Goal: Find specific page/section: Find specific page/section

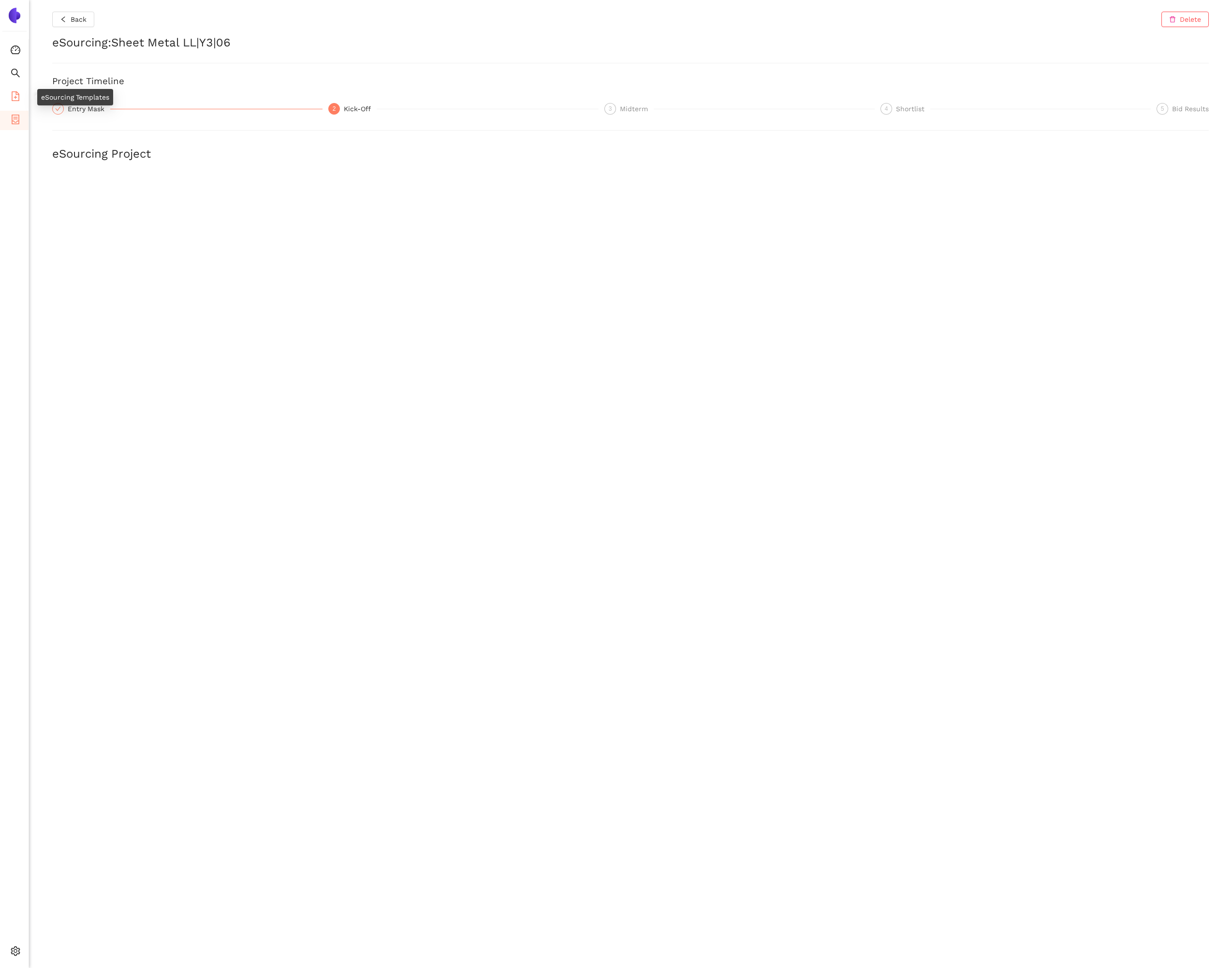
click at [15, 93] on icon "file-add" at bounding box center [15, 96] width 10 height 10
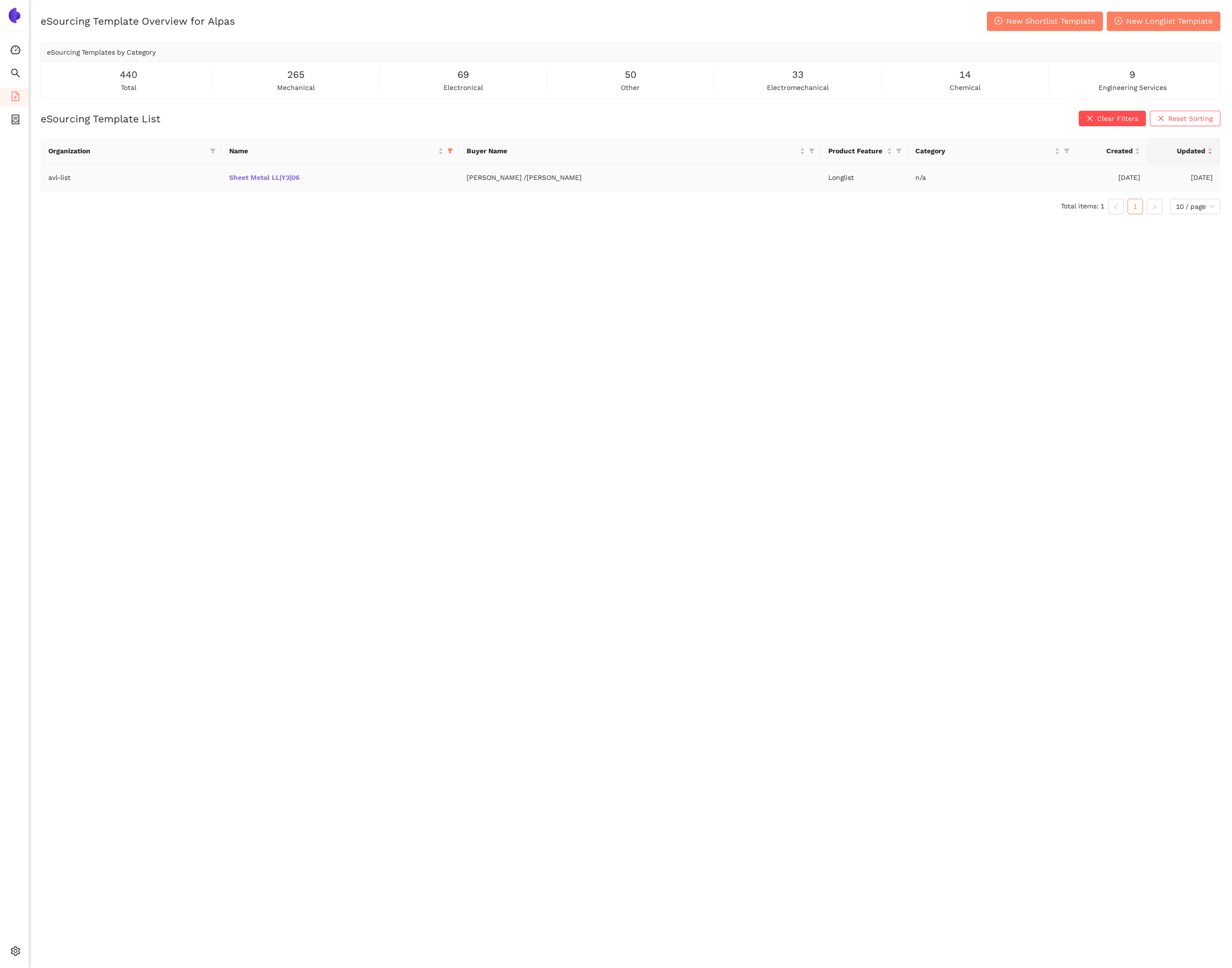
click at [0, 0] on link "Sheet Metal LL|Y3|06" at bounding box center [0, 0] width 0 height 0
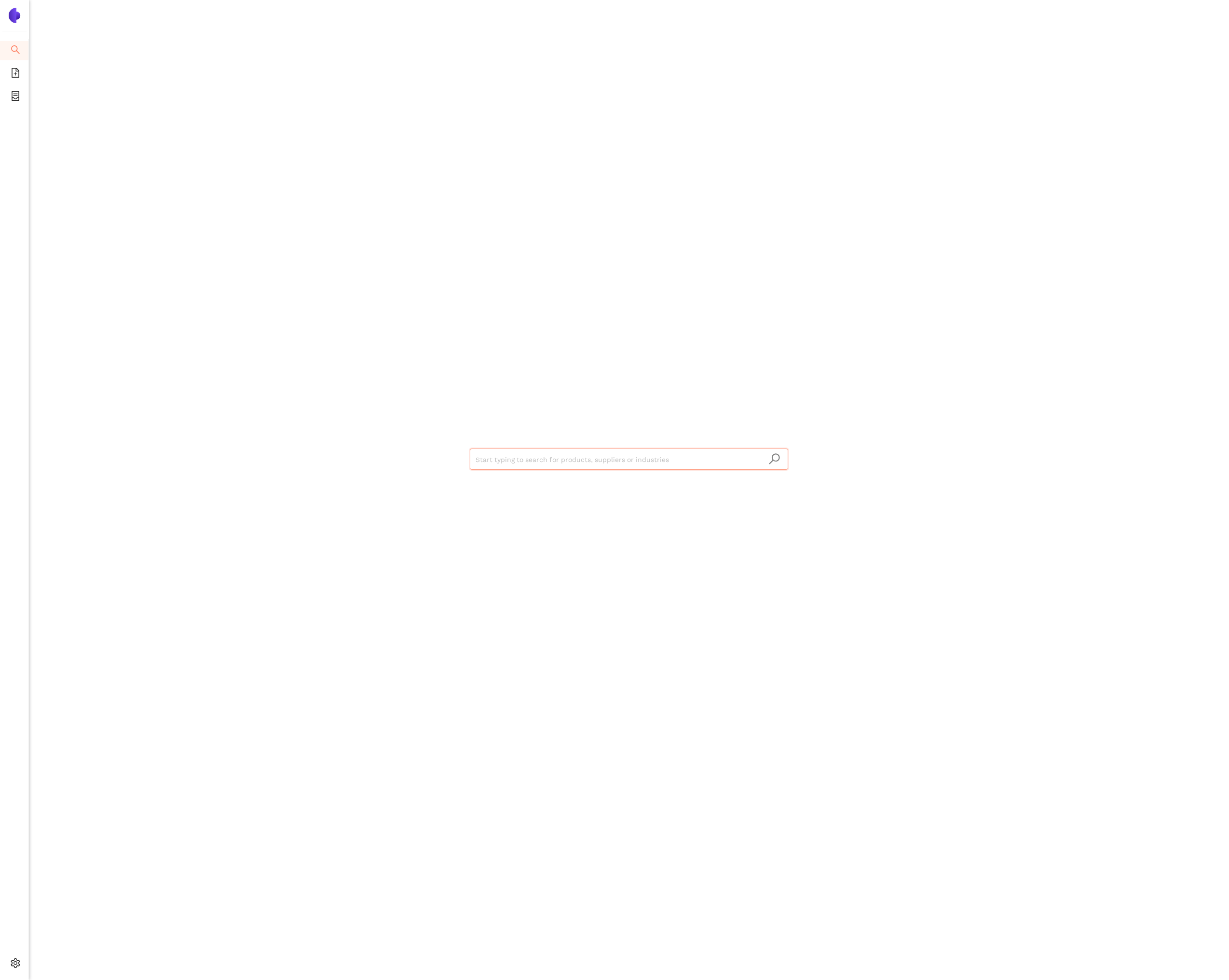
click at [11, 62] on ul "Search eSourcing Templates eSourcing Projects Settings" at bounding box center [14, 509] width 29 height 940
click at [11, 68] on icon "file-add" at bounding box center [15, 73] width 10 height 10
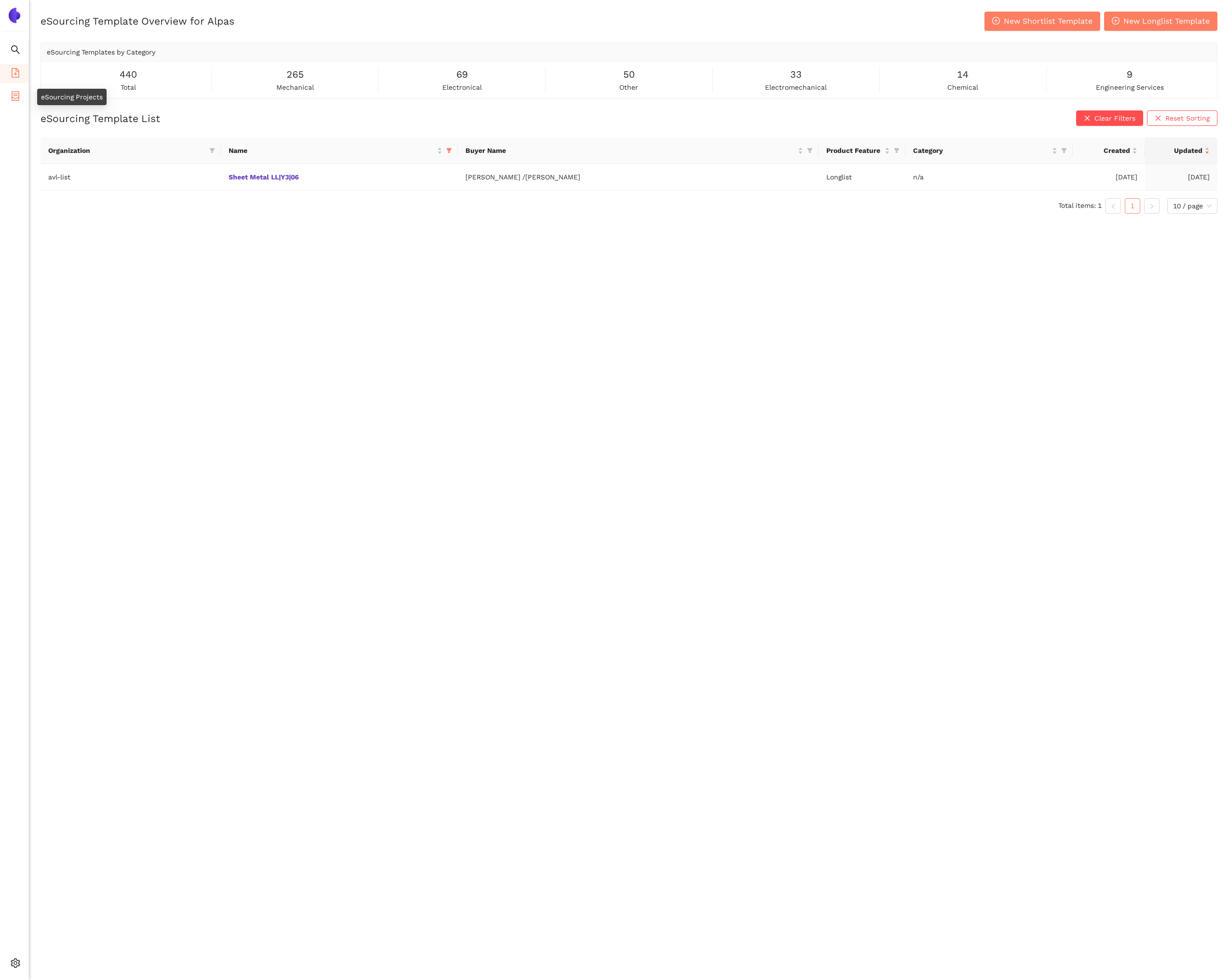
click at [9, 96] on li "eSourcing Projects" at bounding box center [14, 97] width 29 height 20
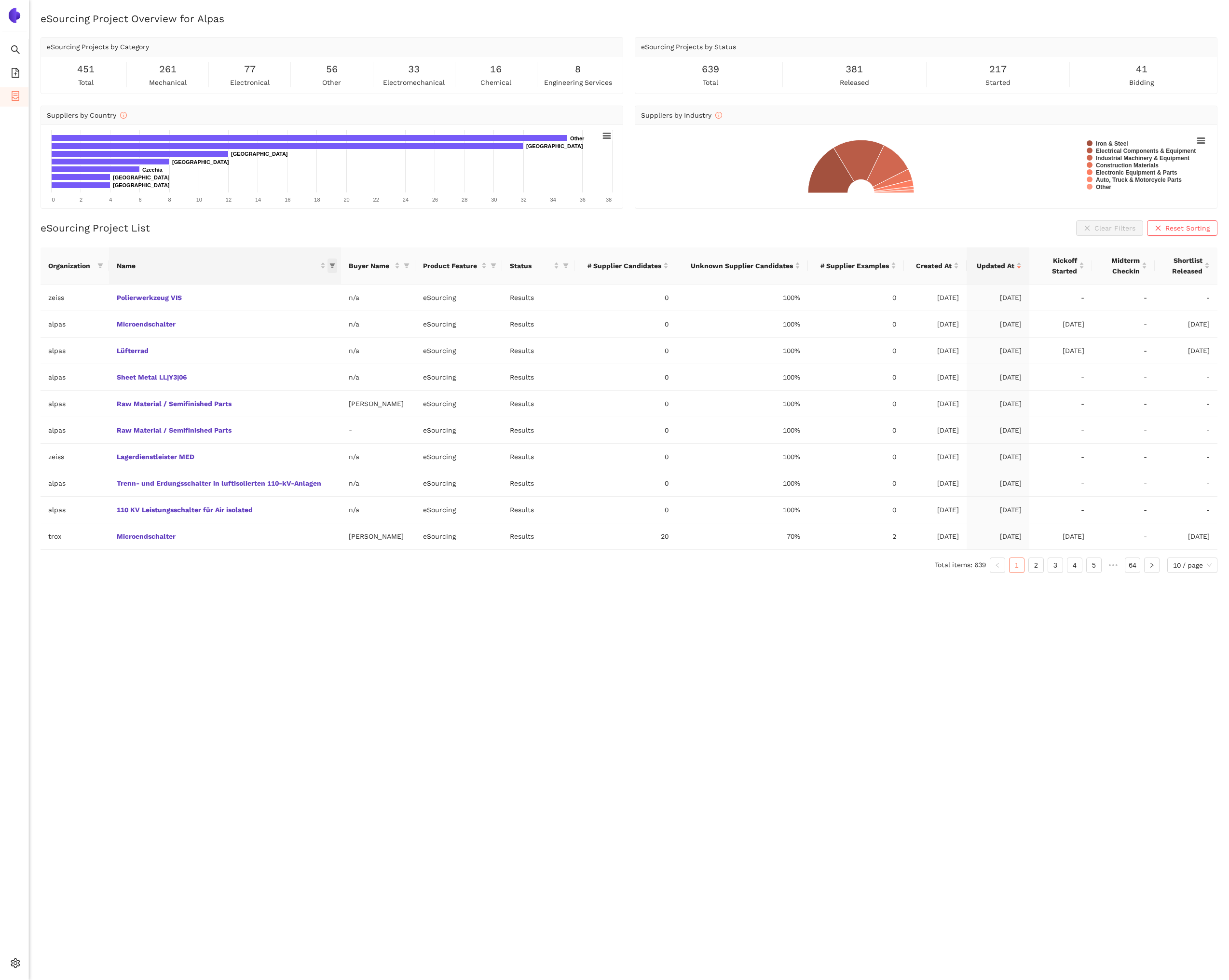
click at [330, 265] on icon "filter" at bounding box center [333, 266] width 6 height 6
click at [349, 292] on span at bounding box center [538, 285] width 413 height 16
type input "turn"
click at [315, 328] on li "Turned Parts" at bounding box center [233, 323] width 207 height 16
checkbox input "true"
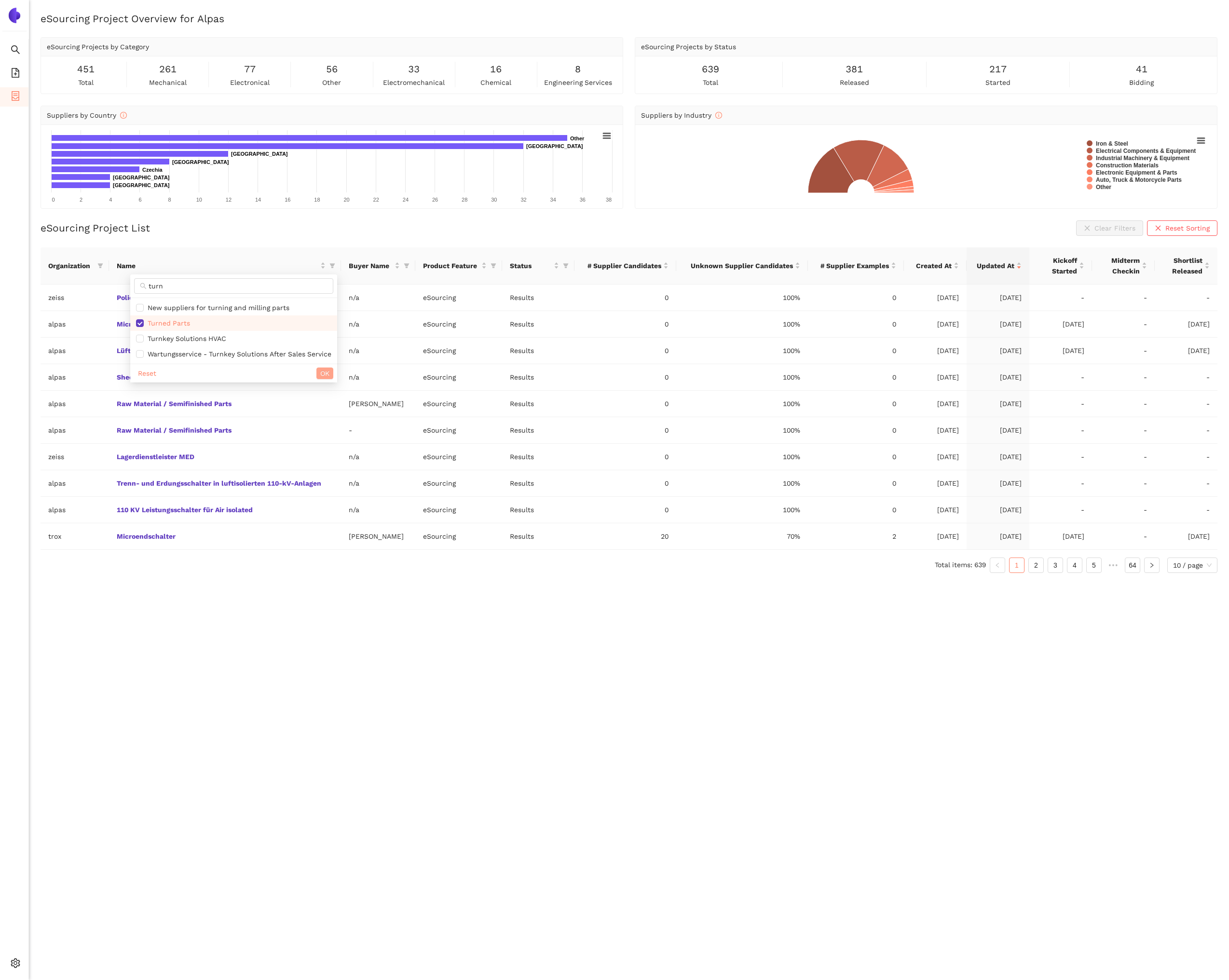
click at [329, 369] on span "OK" at bounding box center [325, 373] width 9 height 11
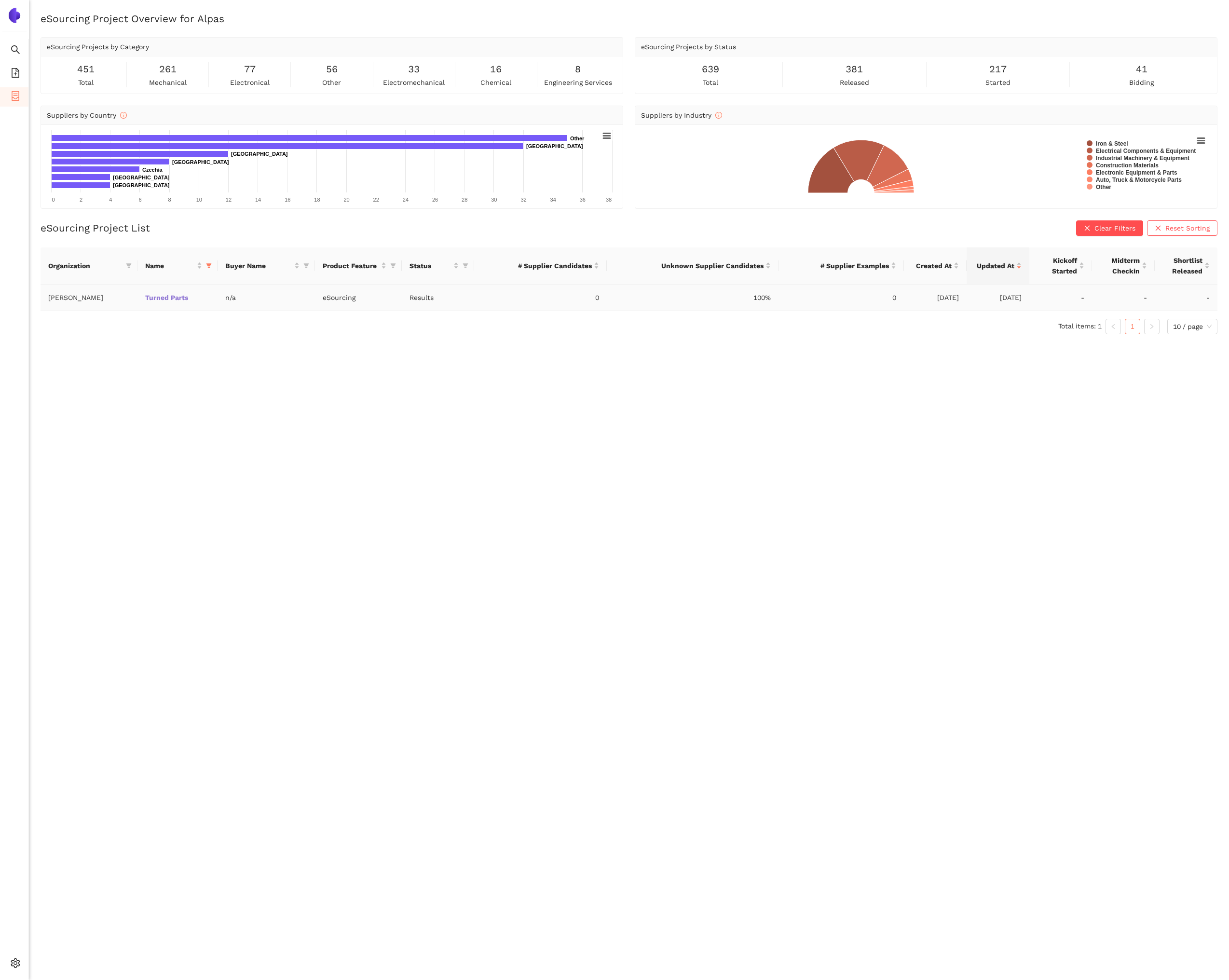
click at [0, 0] on link "Turned Parts" at bounding box center [0, 0] width 0 height 0
